Goal: Find specific page/section: Find specific page/section

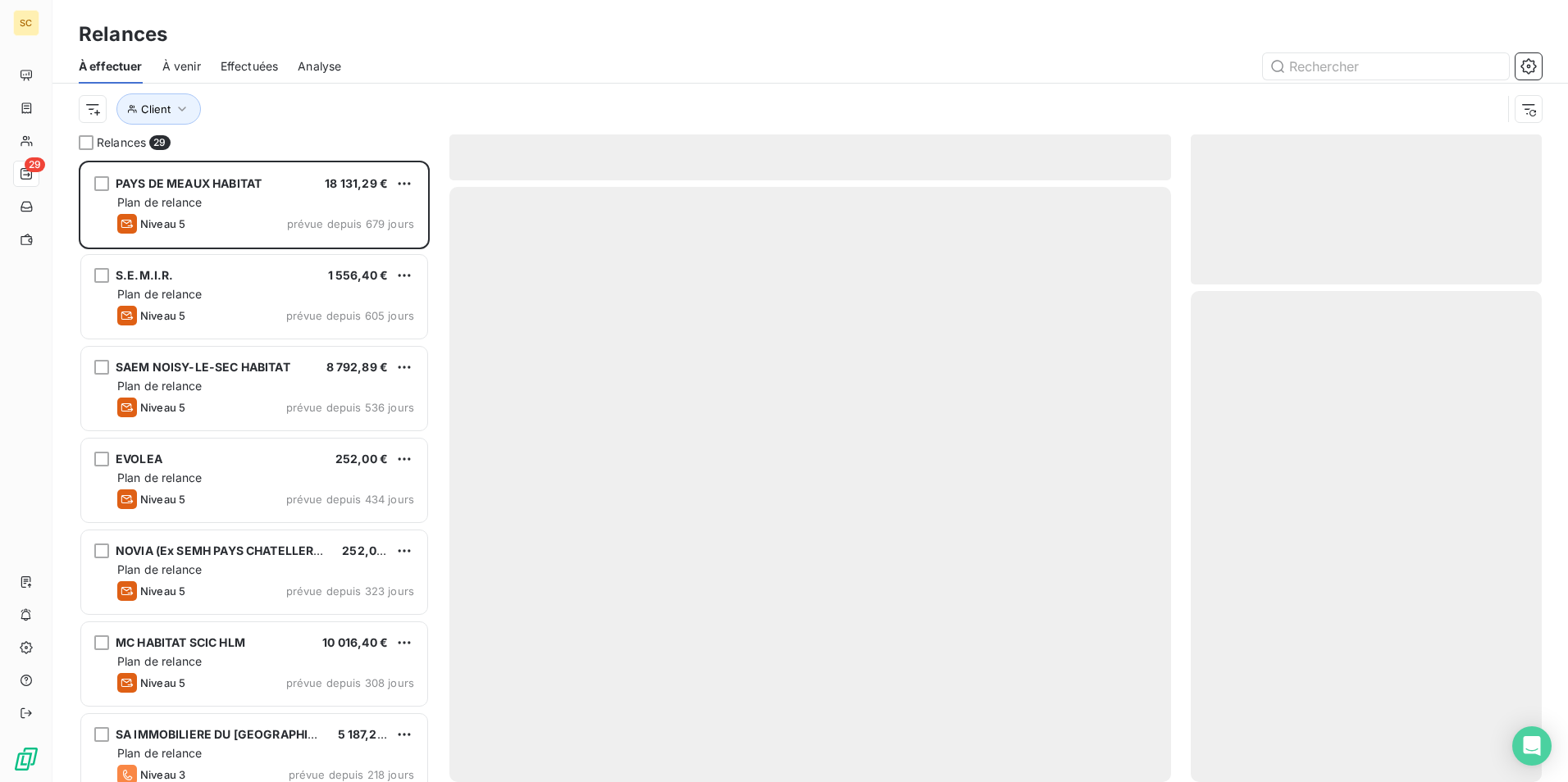
scroll to position [609, 339]
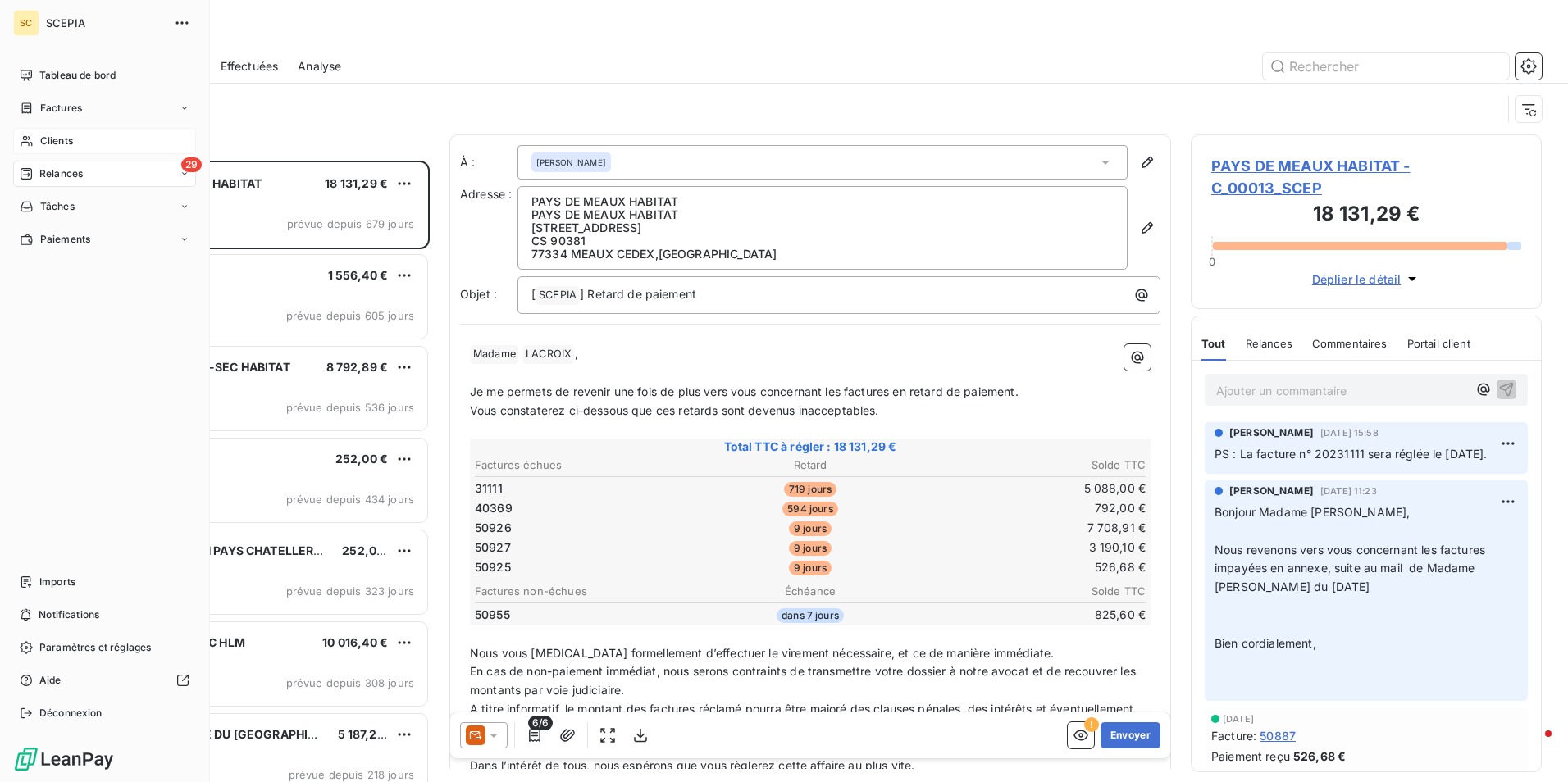
click at [68, 141] on span "Clients" at bounding box center [56, 141] width 32 height 15
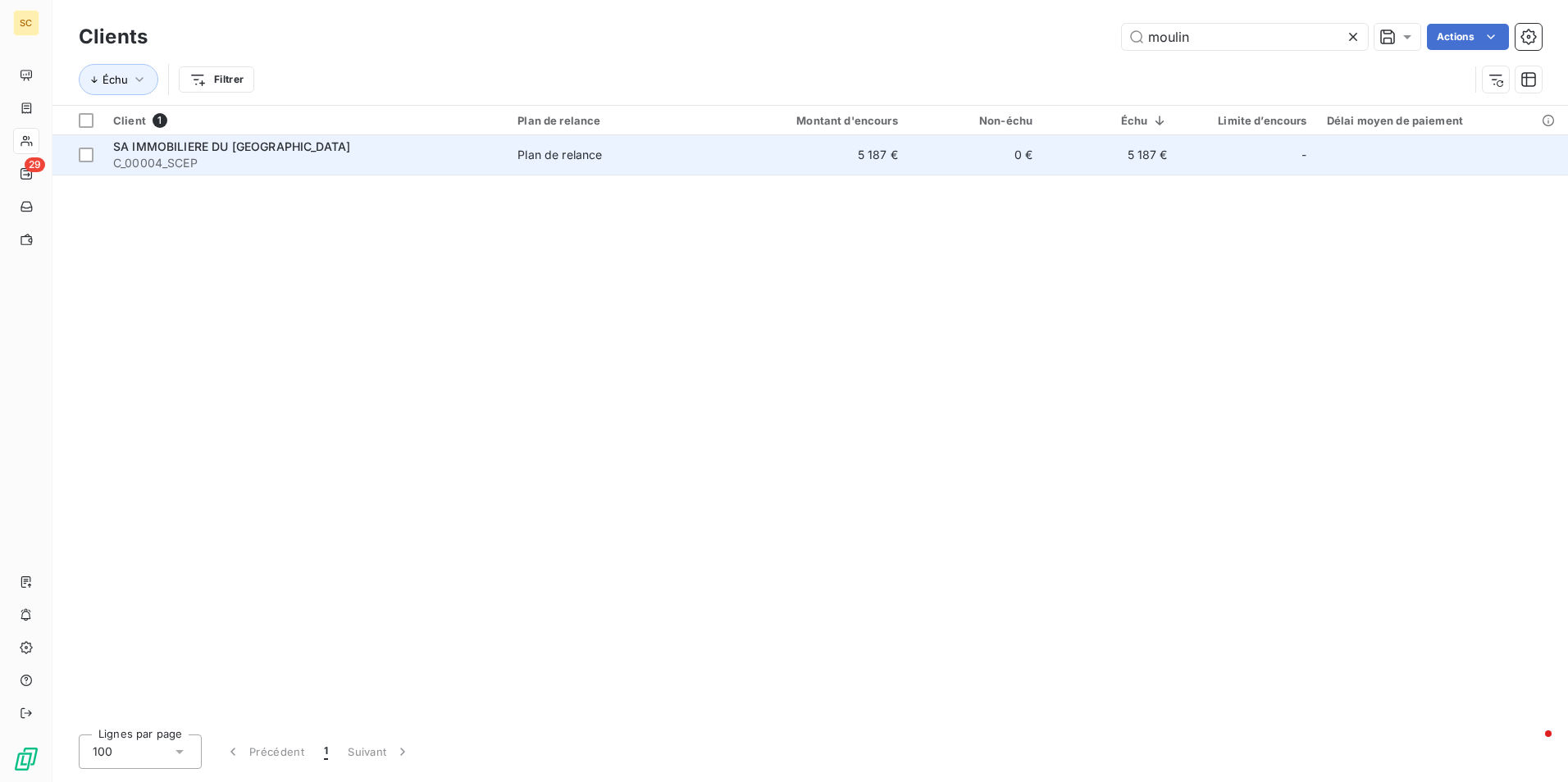
type input "moulin"
click at [159, 162] on span "C_00004_SCEP" at bounding box center [305, 163] width 385 height 17
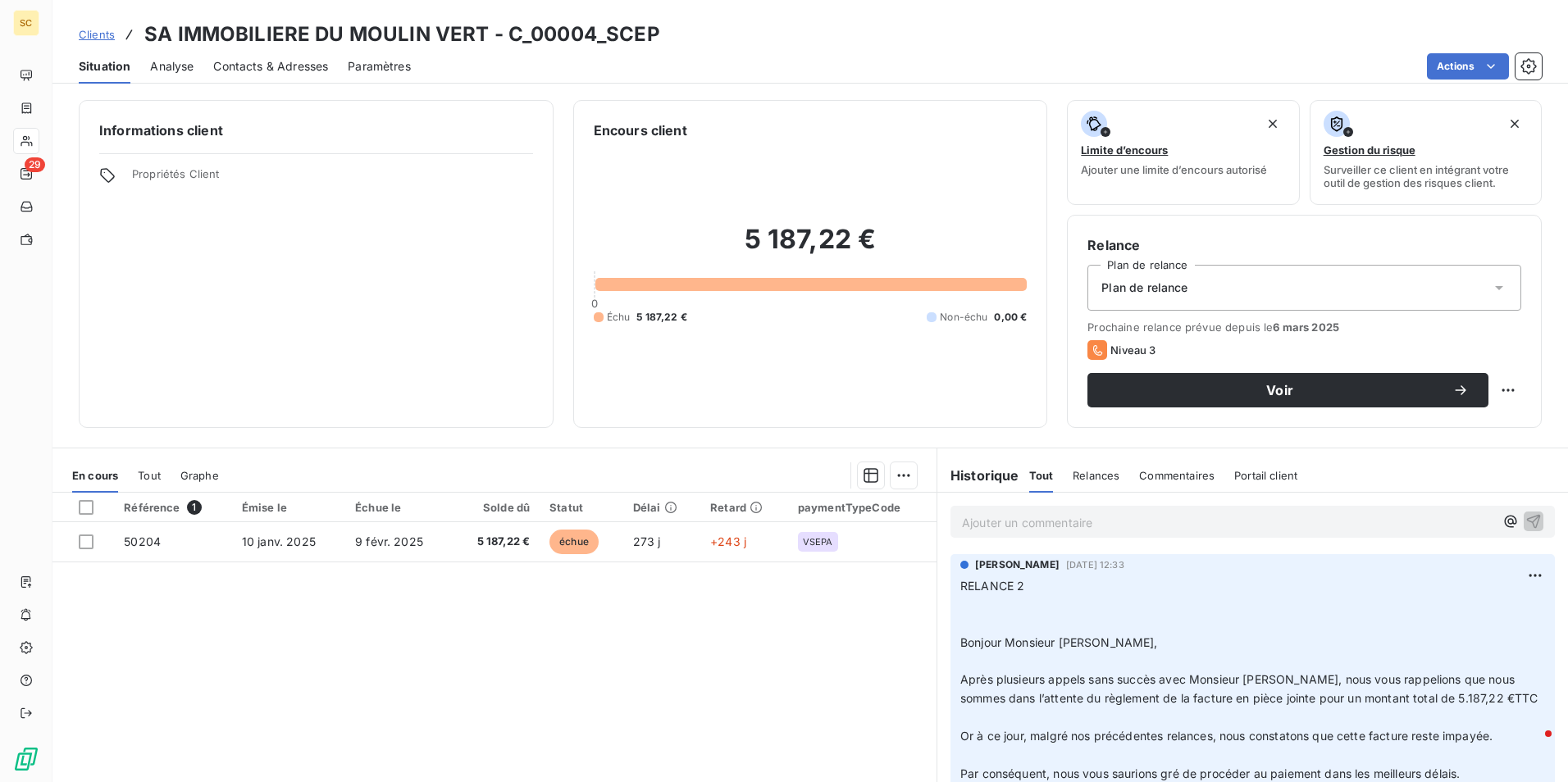
click at [1169, 480] on span "Commentaires" at bounding box center [1177, 475] width 75 height 13
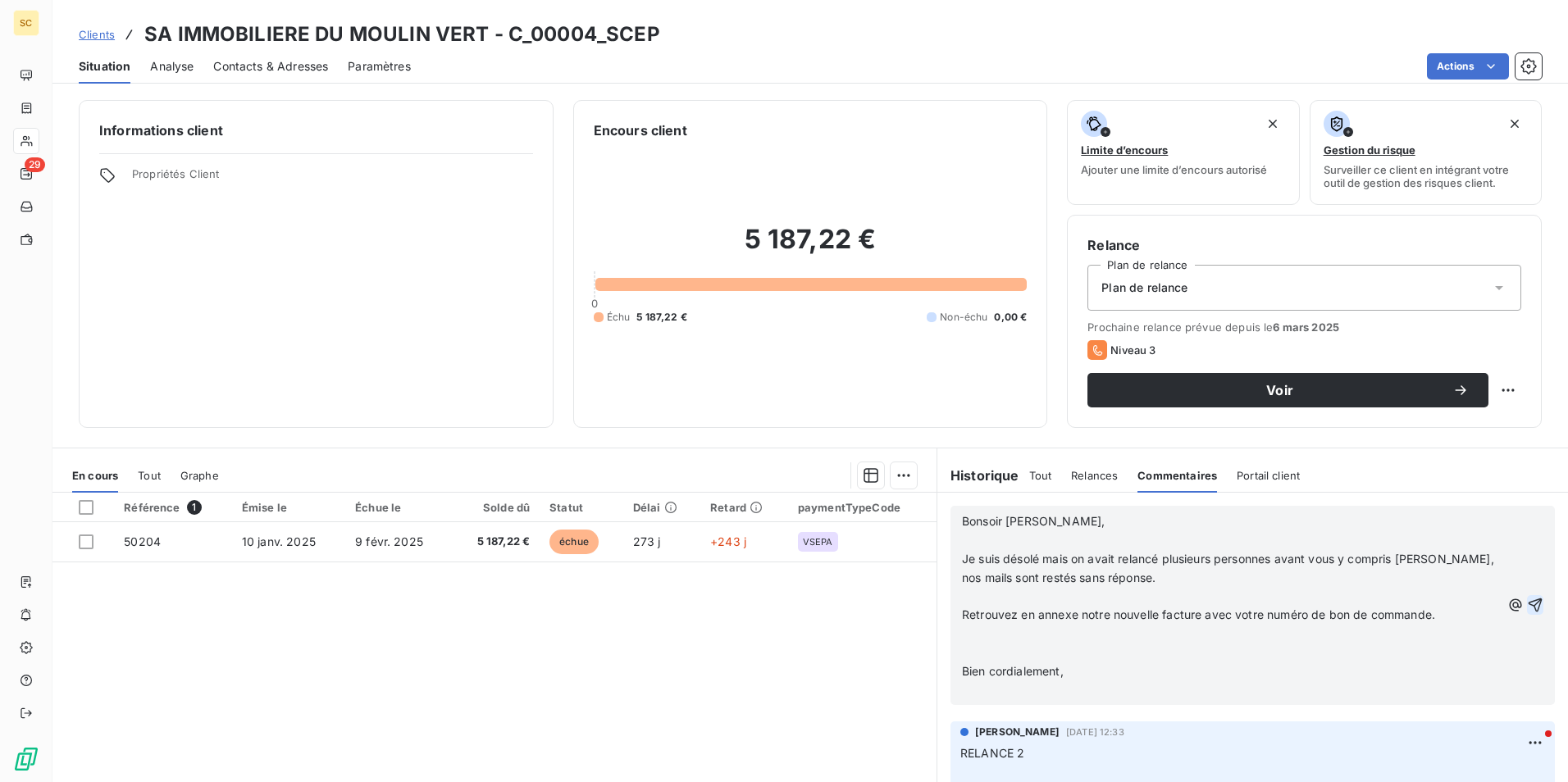
click at [1527, 603] on icon "button" at bounding box center [1535, 604] width 17 height 17
